Goal: Information Seeking & Learning: Learn about a topic

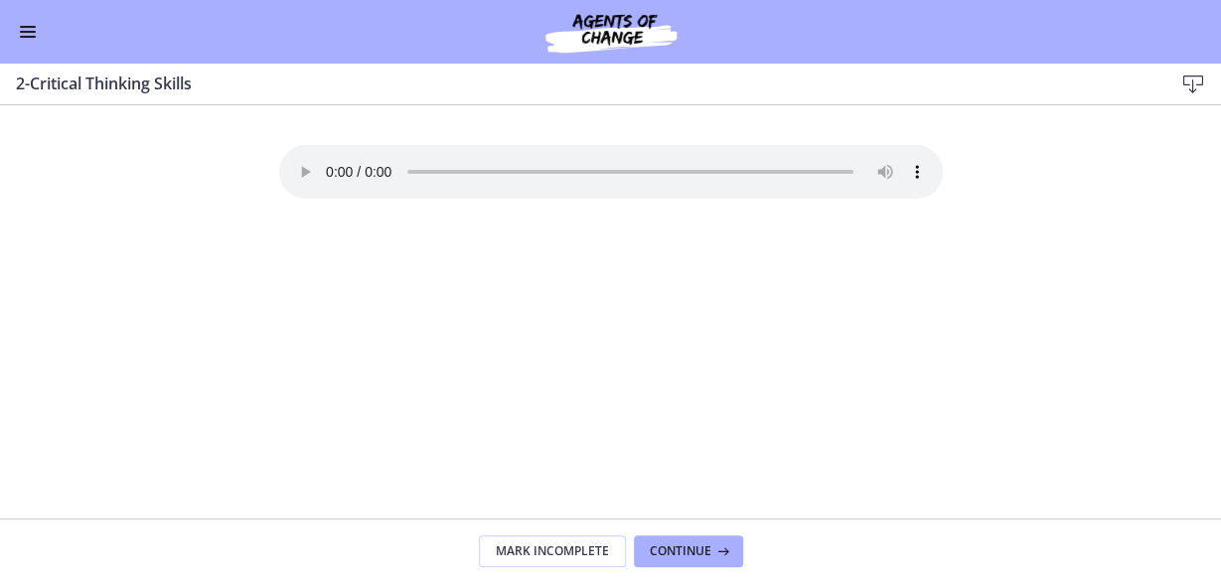
click at [30, 30] on button "Enable menu" at bounding box center [28, 32] width 24 height 24
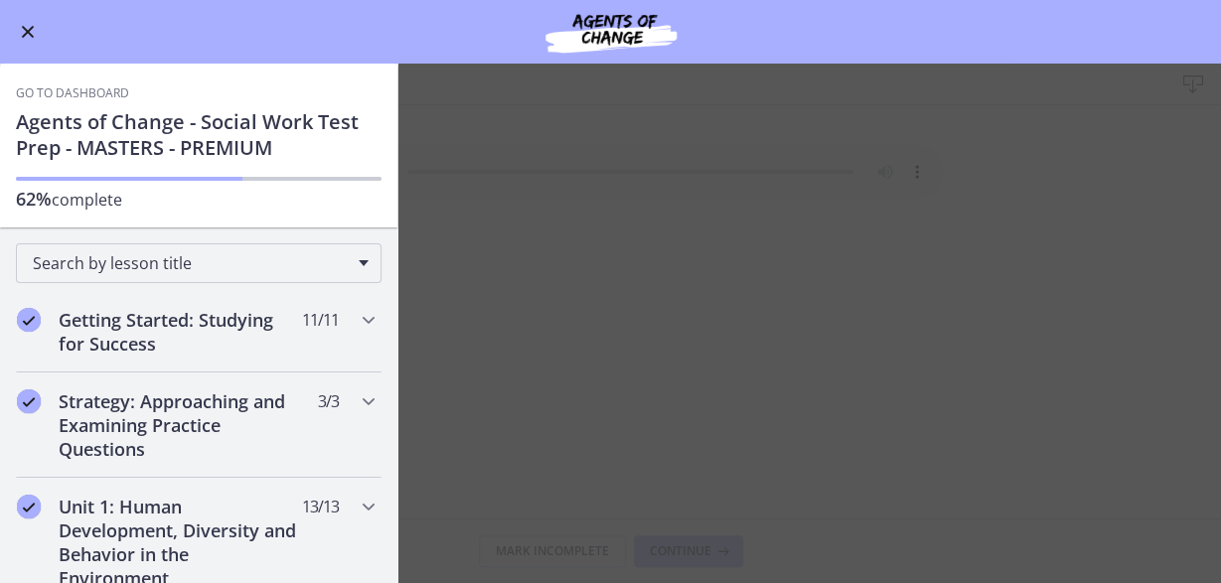
click at [26, 27] on button "Enable menu" at bounding box center [28, 32] width 24 height 24
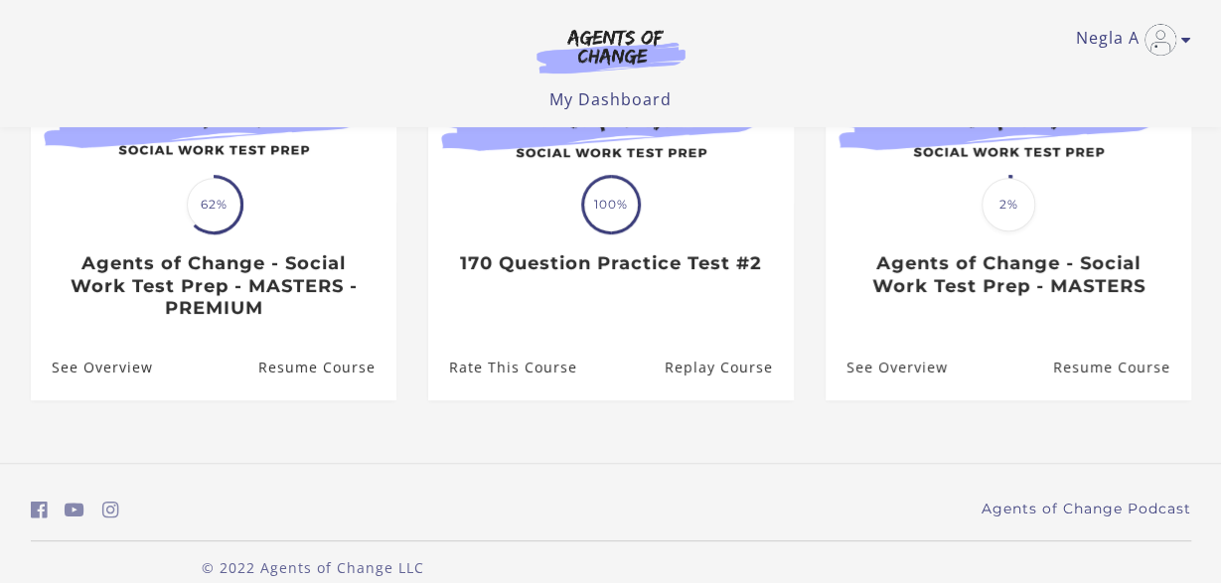
scroll to position [310, 0]
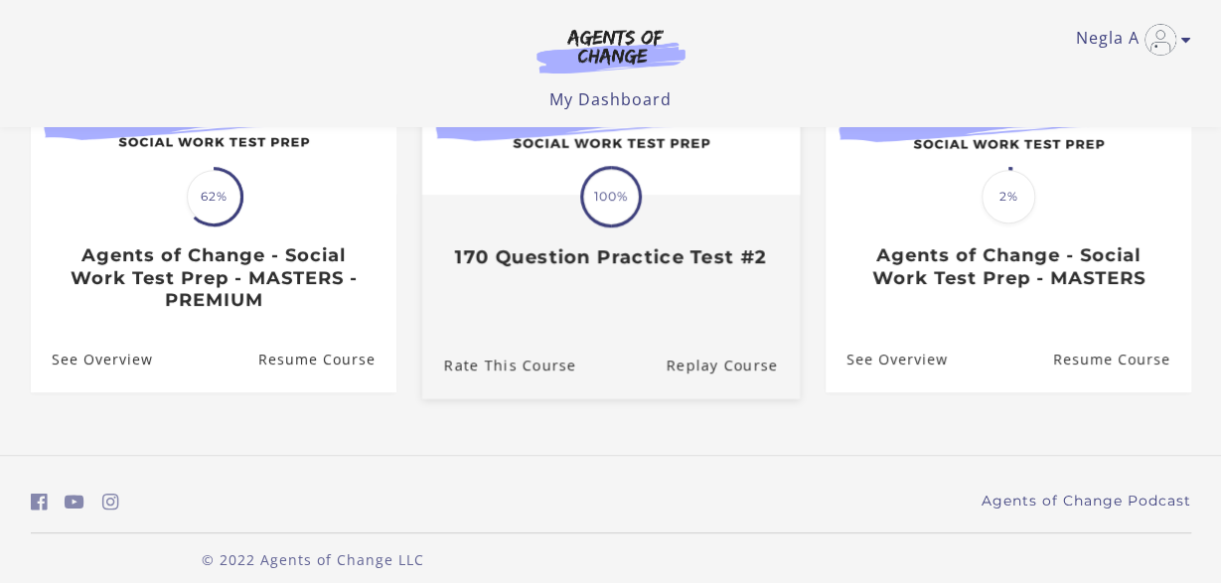
click at [631, 227] on div "Translation missing: en.liquid.partials.dashboard_course_card.progress_descript…" at bounding box center [611, 197] width 62 height 62
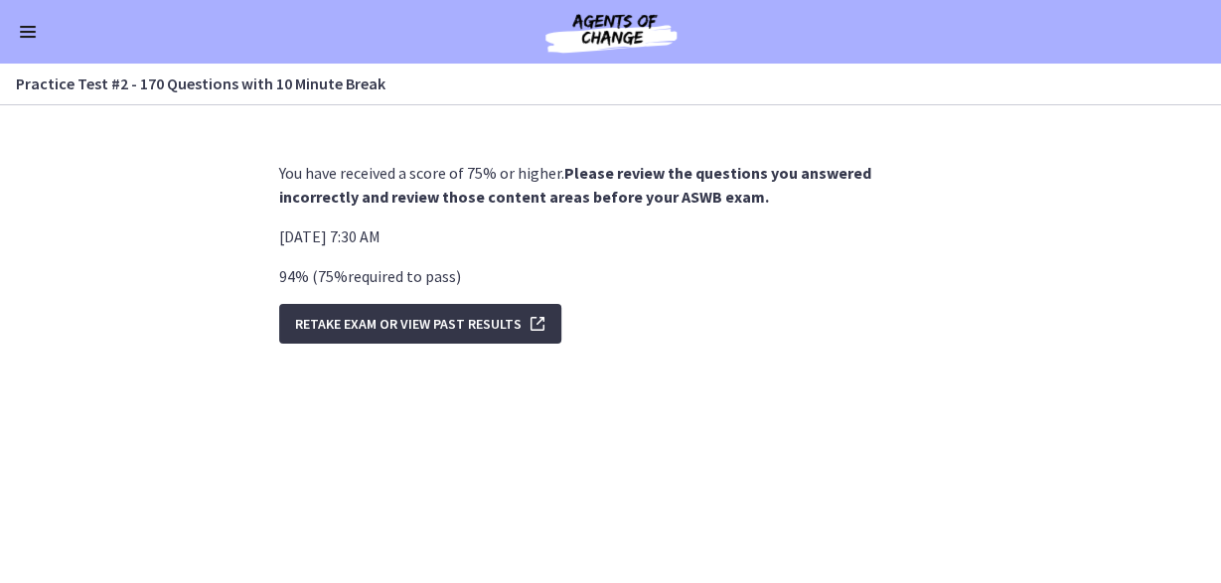
click at [481, 320] on span "Retake Exam OR View Past Results" at bounding box center [408, 324] width 227 height 24
